Goal: Navigation & Orientation: Understand site structure

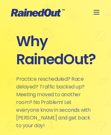
scroll to position [1763, 0]
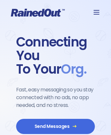
scroll to position [1402, 0]
